Goal: Transaction & Acquisition: Book appointment/travel/reservation

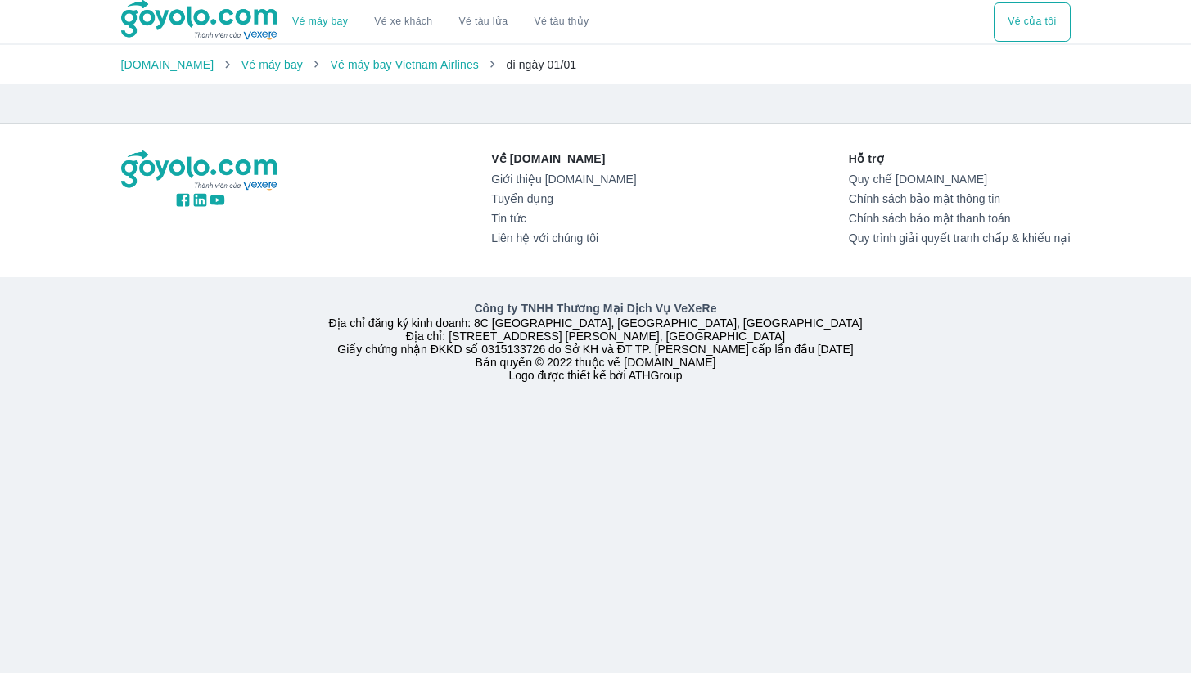
drag, startPoint x: 483, startPoint y: 66, endPoint x: 560, endPoint y: 61, distance: 77.1
click at [560, 61] on ol "[DOMAIN_NAME] Vé máy bay Vé máy bay Vietnam Airlines đi ngày 01/01" at bounding box center [595, 64] width 949 height 16
click at [663, 96] on div at bounding box center [429, 97] width 642 height 13
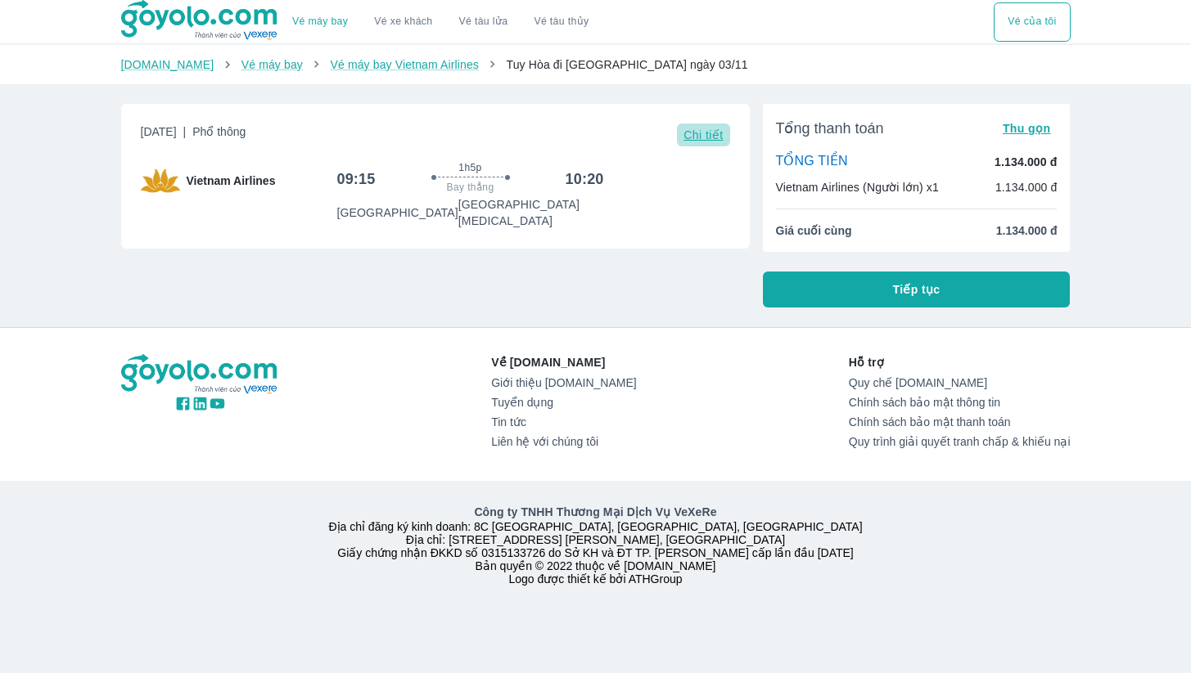
click at [691, 132] on span "Chi tiết" at bounding box center [702, 134] width 39 height 13
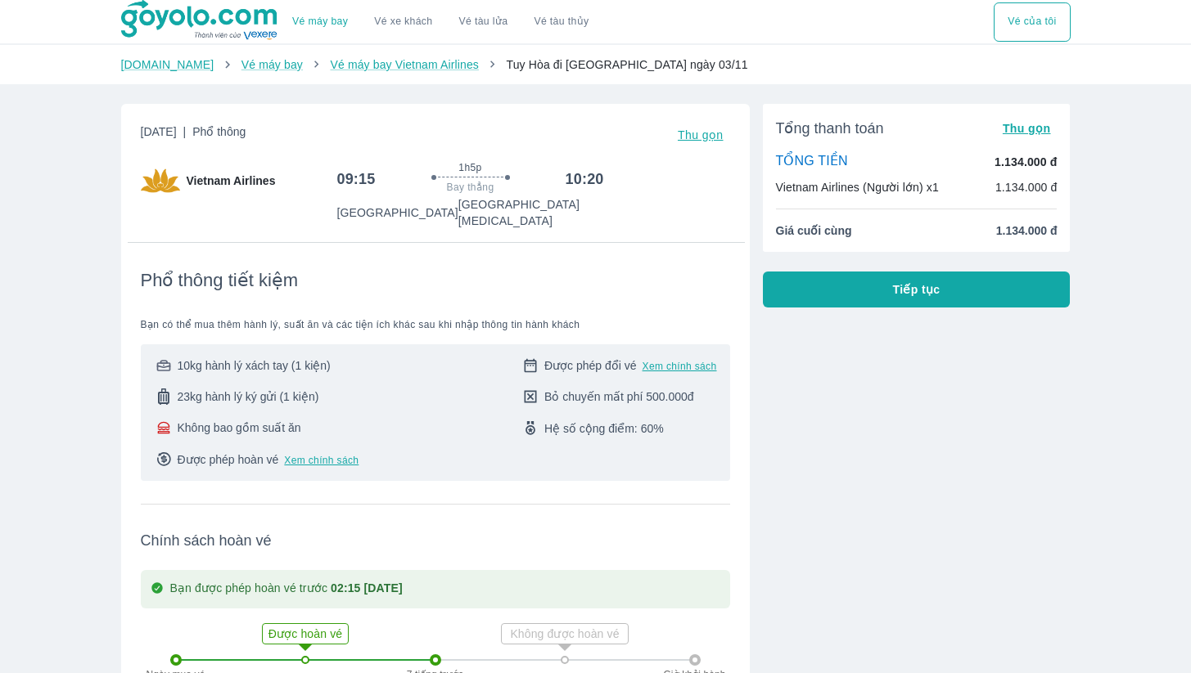
click at [883, 291] on button "Tiếp tục" at bounding box center [917, 290] width 308 height 36
